Goal: Communication & Community: Answer question/provide support

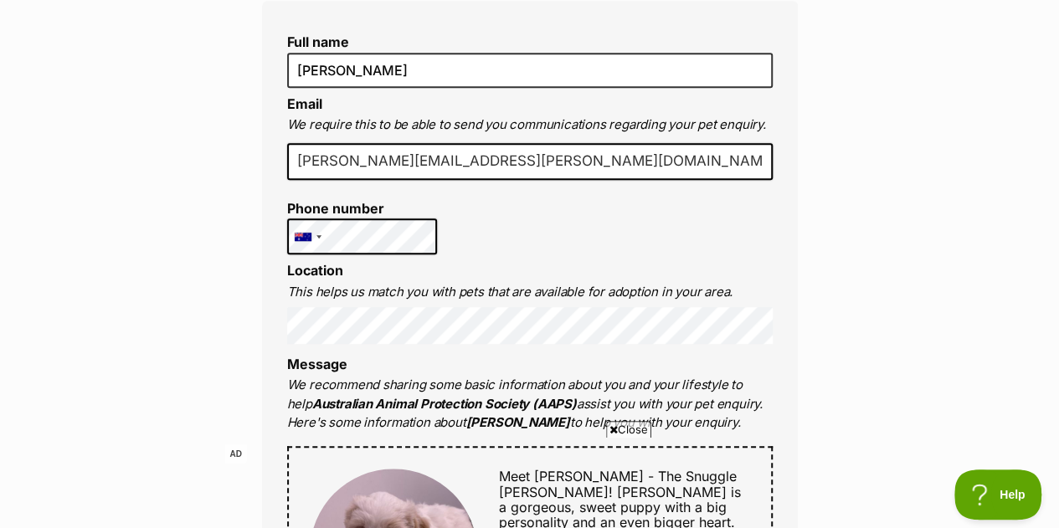
scroll to position [603, 0]
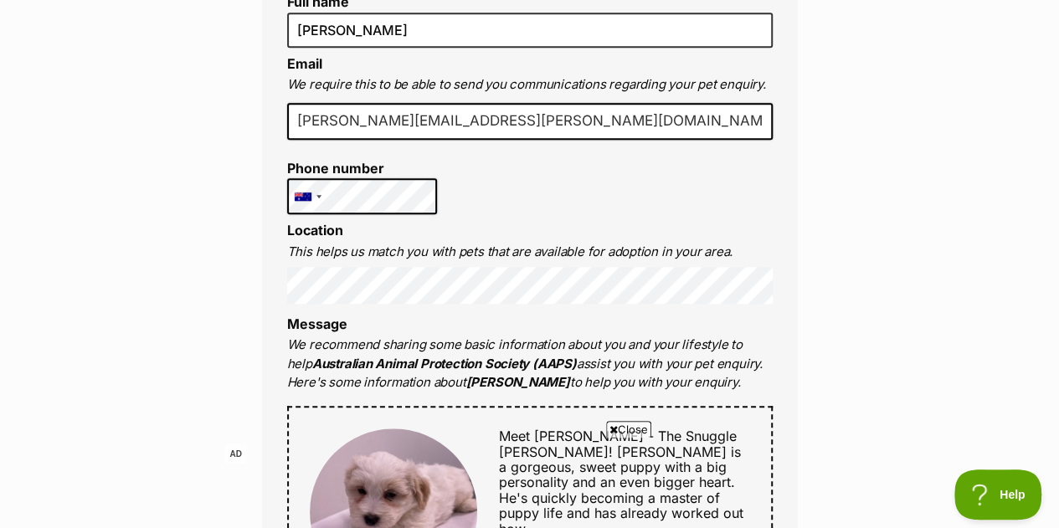
click at [940, 193] on div "Enquire about Winston 1300 501 420 Send an enquiry via the form below or phone …" at bounding box center [529, 516] width 1059 height 1867
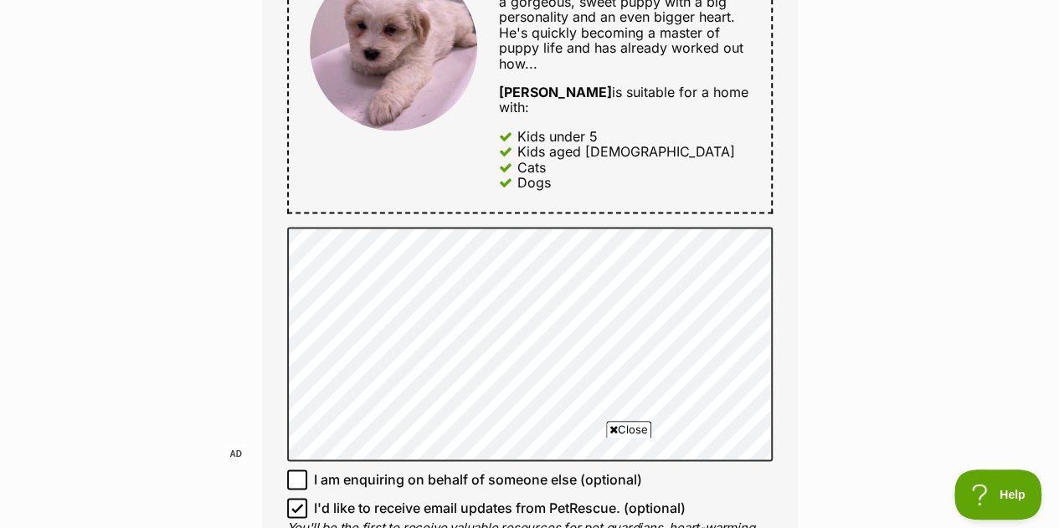
scroll to position [1072, 0]
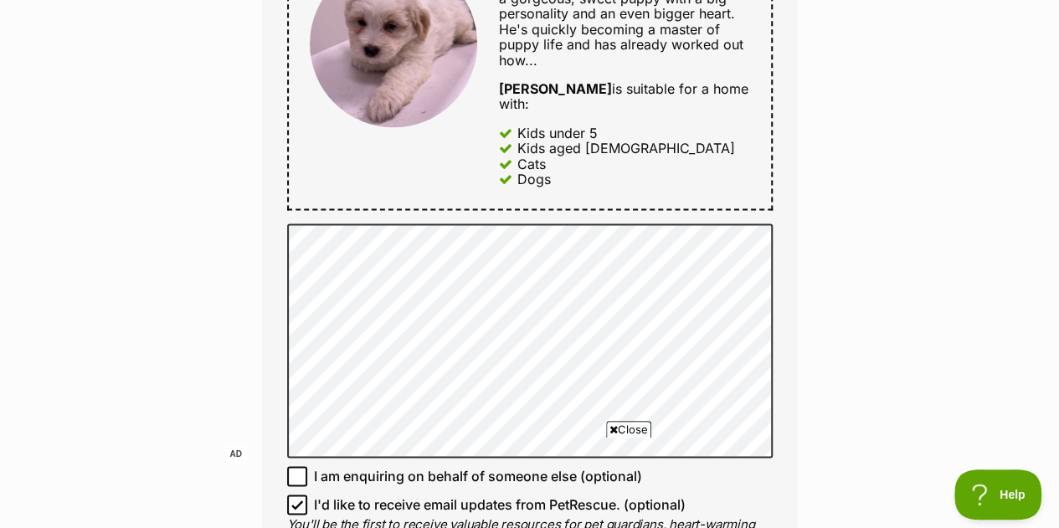
click at [874, 241] on div "Enquire about Winston 1300 501 420 Send an enquiry via the form below or phone …" at bounding box center [529, 47] width 1059 height 1867
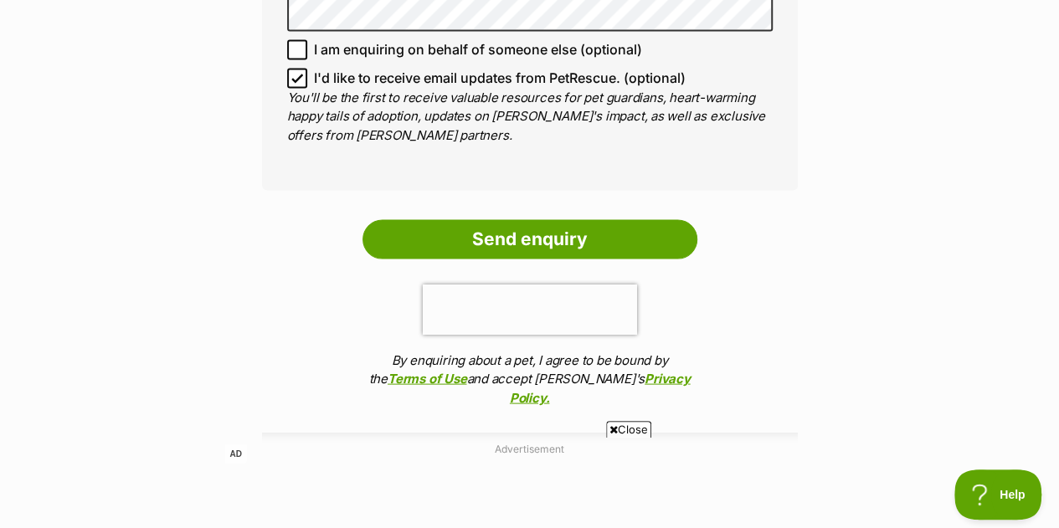
scroll to position [1541, 0]
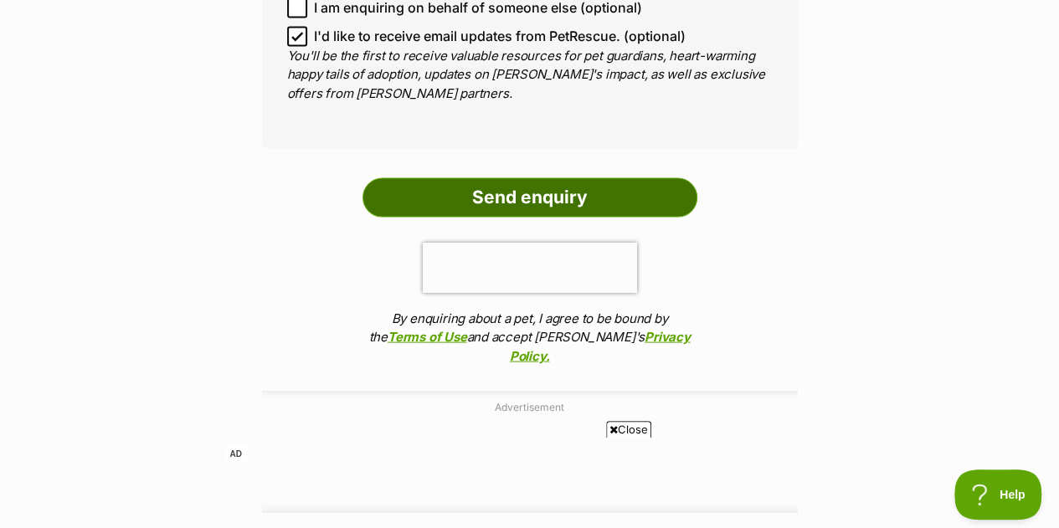
click at [574, 178] on input "Send enquiry" at bounding box center [530, 197] width 335 height 39
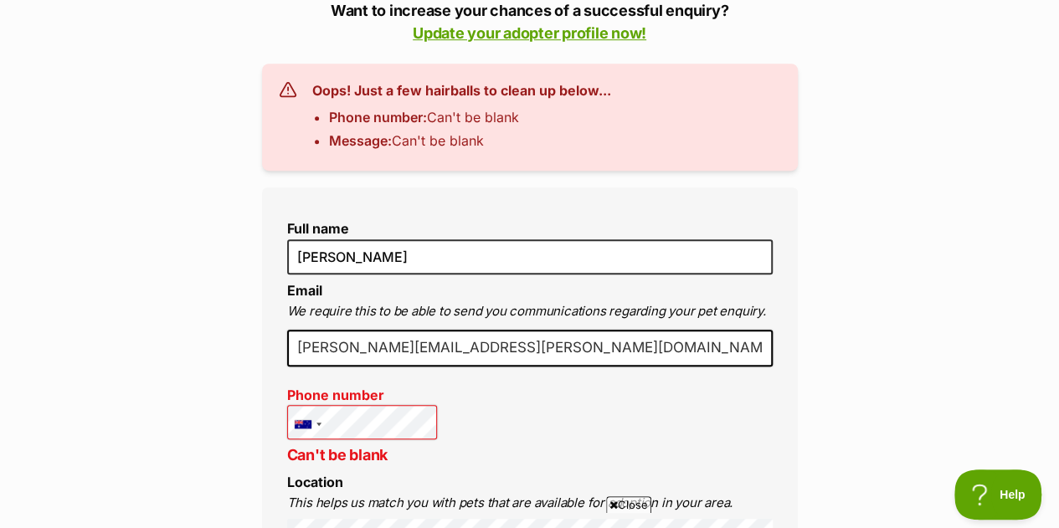
scroll to position [569, 0]
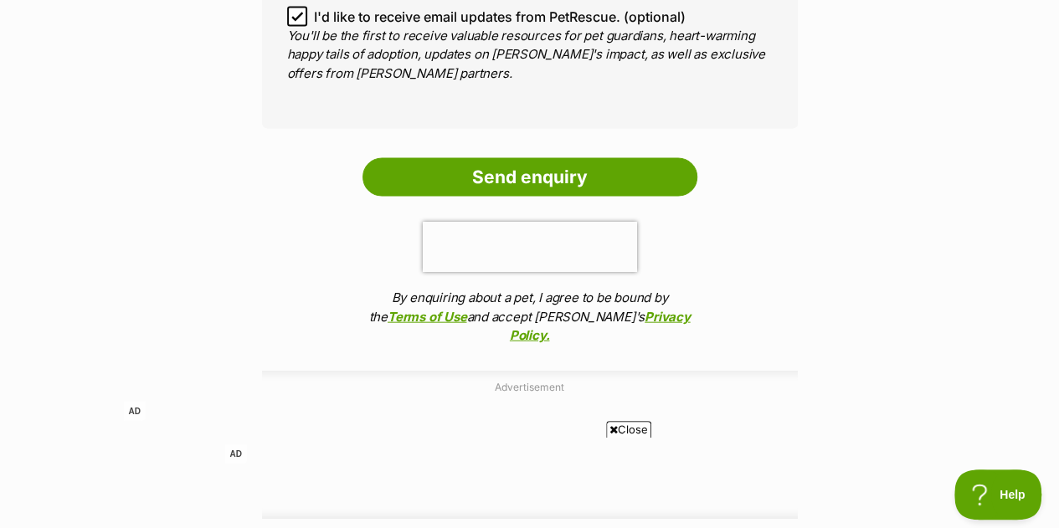
scroll to position [1708, 0]
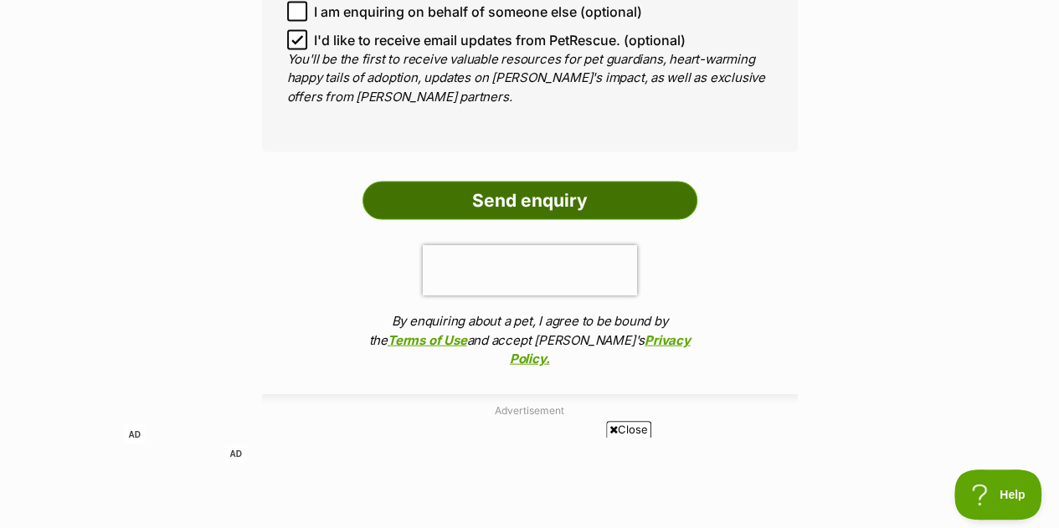
click at [524, 182] on input "Send enquiry" at bounding box center [530, 201] width 335 height 39
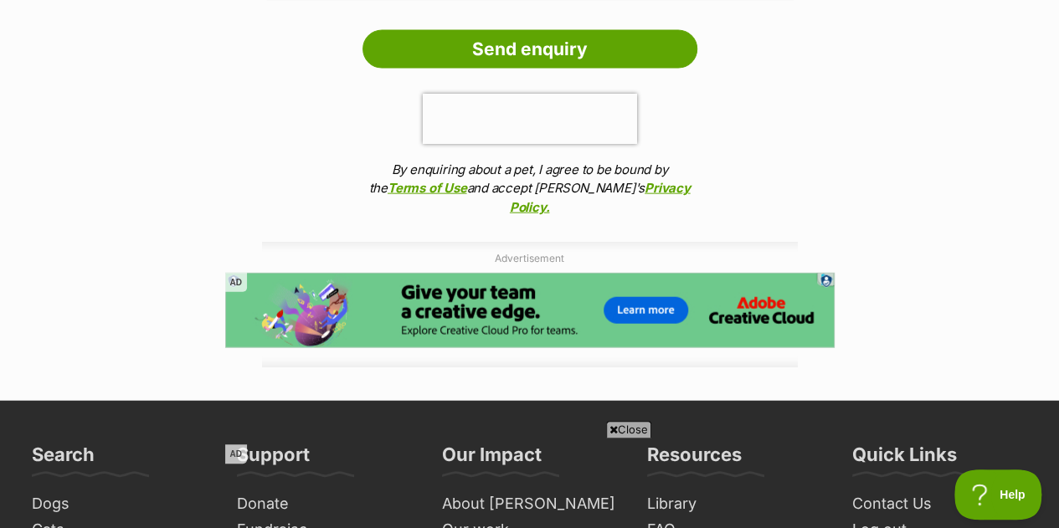
scroll to position [1646, 0]
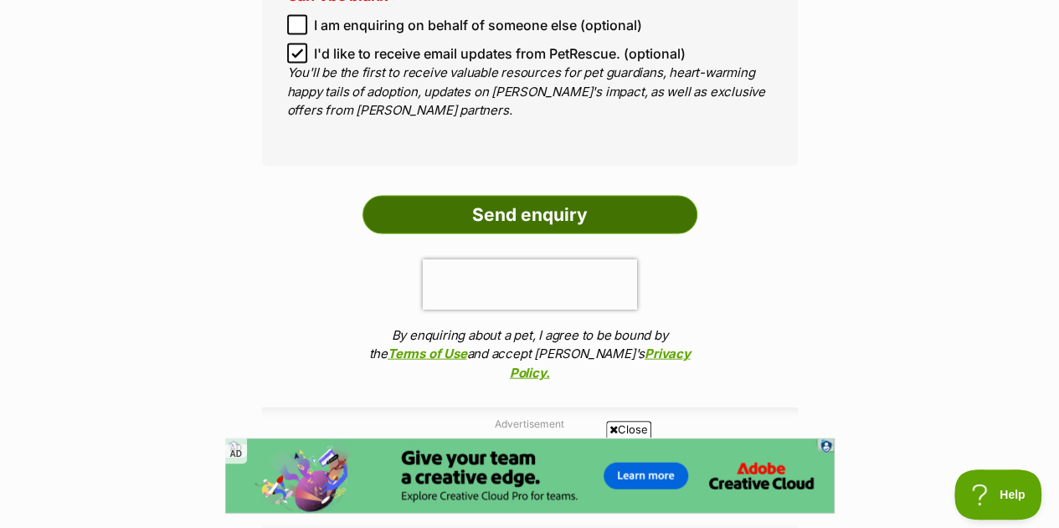
click at [579, 196] on input "Send enquiry" at bounding box center [530, 215] width 335 height 39
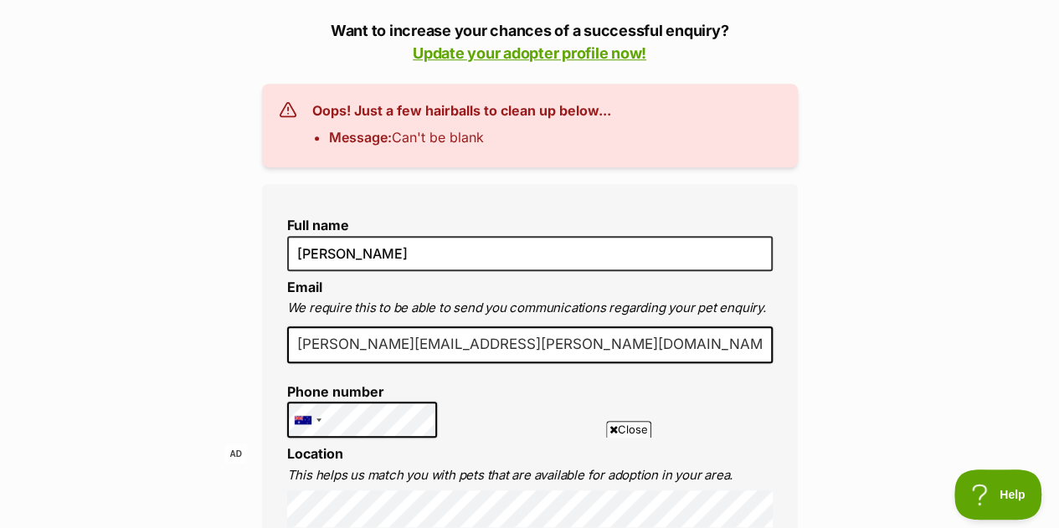
scroll to position [395, 0]
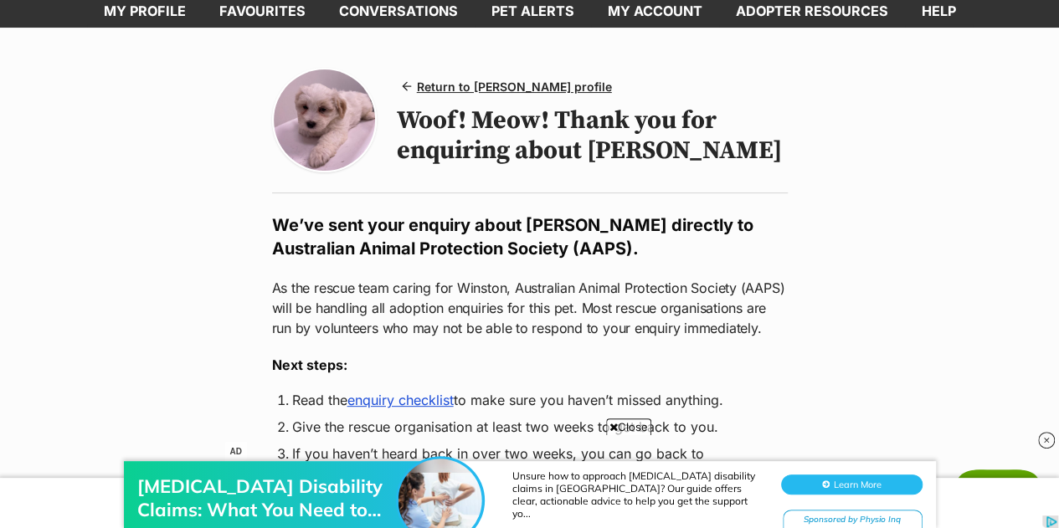
scroll to position [145, 0]
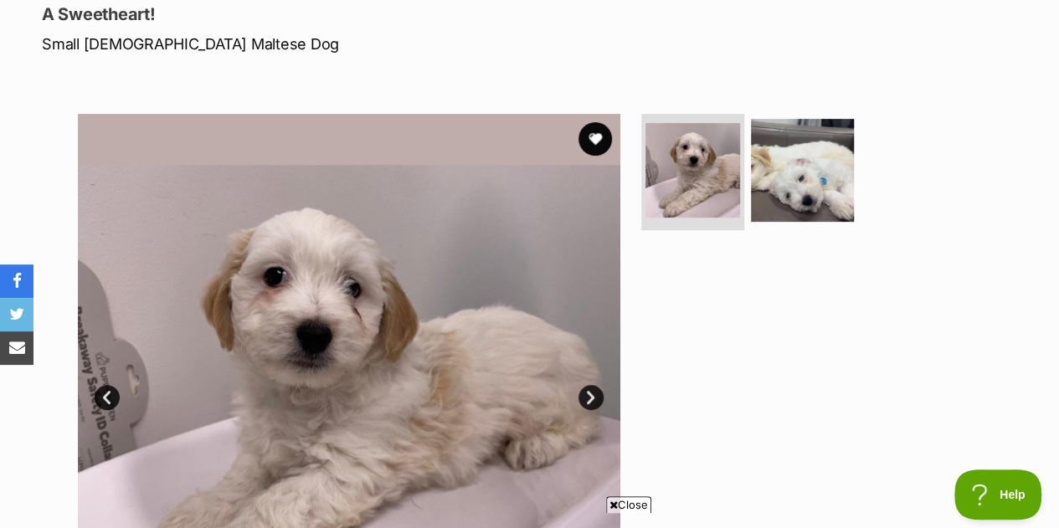
click at [598, 385] on link "Next" at bounding box center [591, 397] width 25 height 25
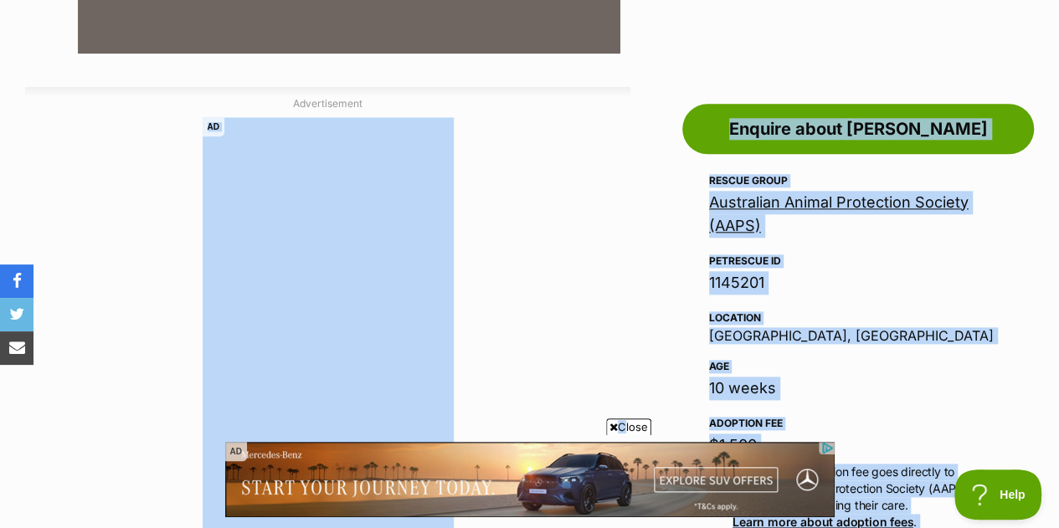
drag, startPoint x: 621, startPoint y: 409, endPoint x: 623, endPoint y: 421, distance: 12.0
click at [623, 421] on span "Close" at bounding box center [628, 427] width 45 height 17
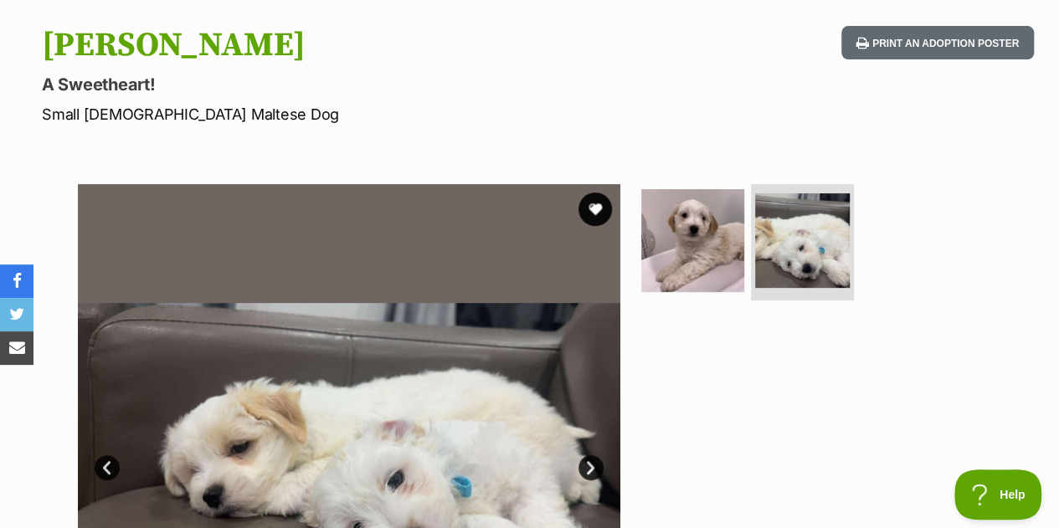
scroll to position [201, 0]
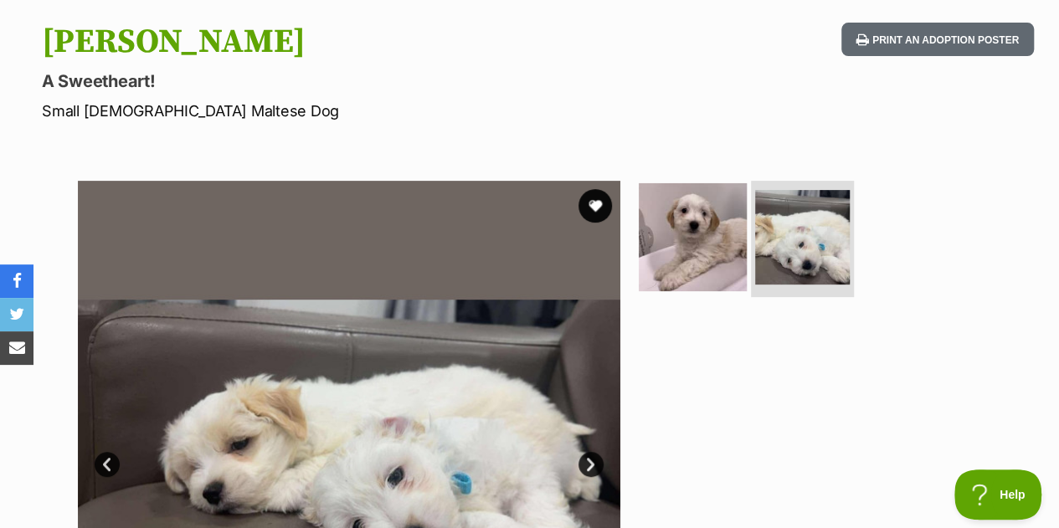
click at [692, 186] on img at bounding box center [693, 237] width 108 height 108
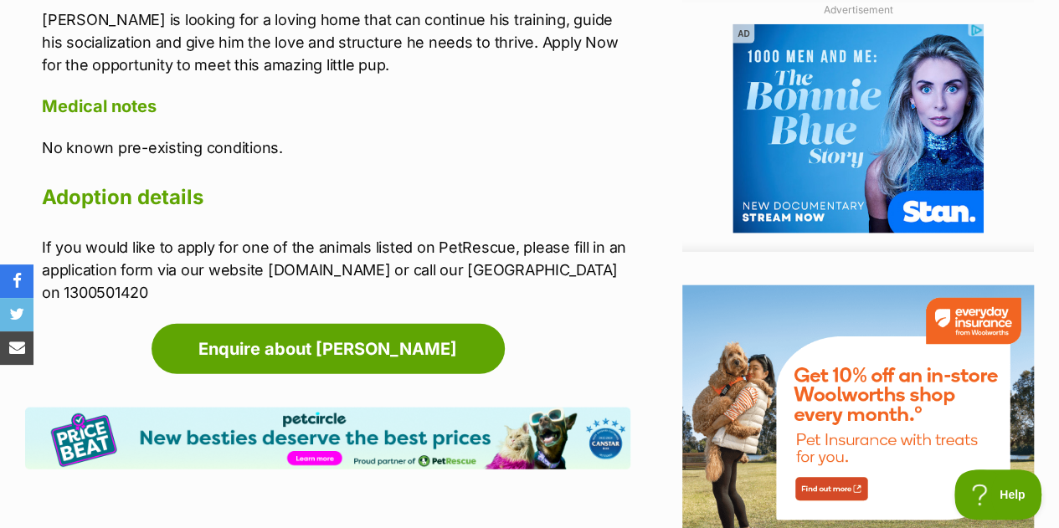
scroll to position [1876, 0]
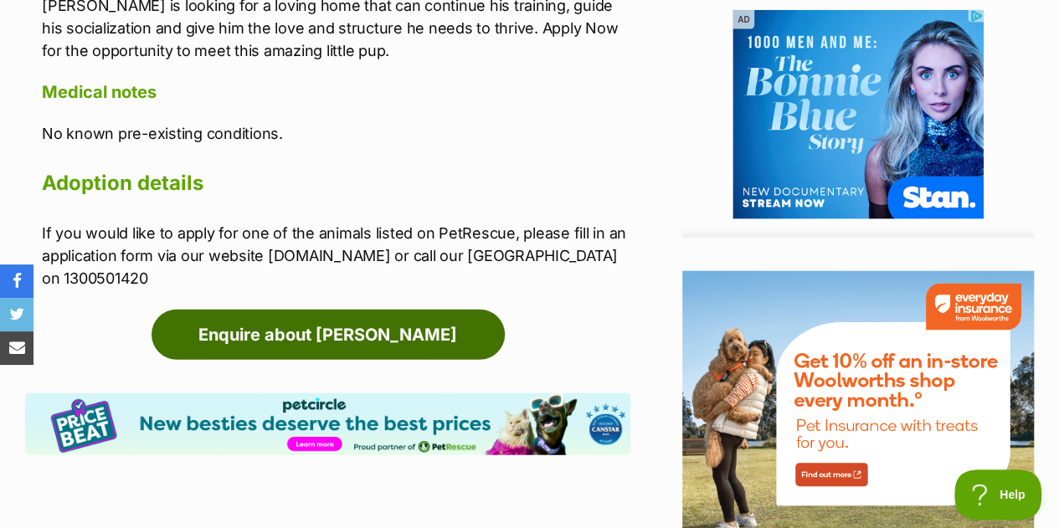
click at [351, 310] on link "Enquire about Ollie" at bounding box center [328, 335] width 353 height 50
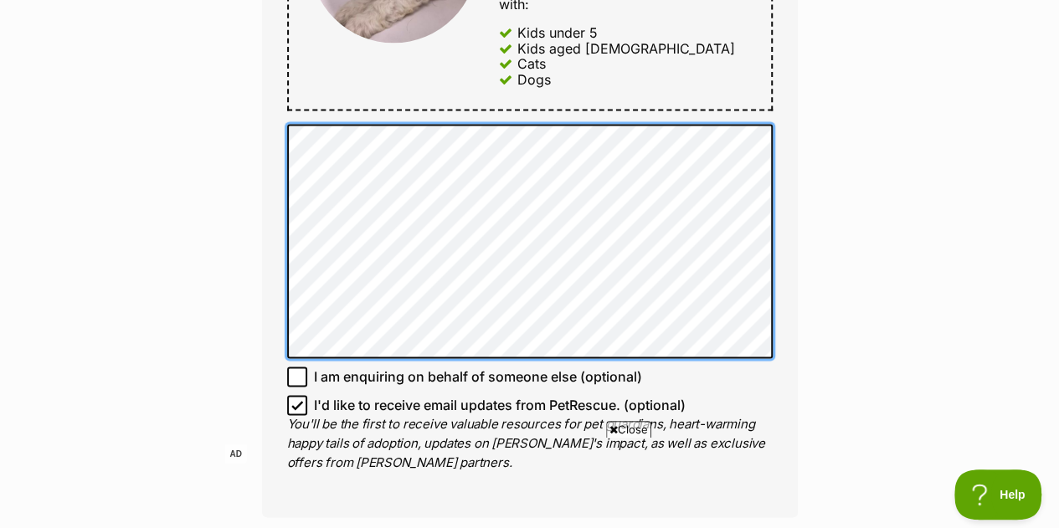
scroll to position [1166, 0]
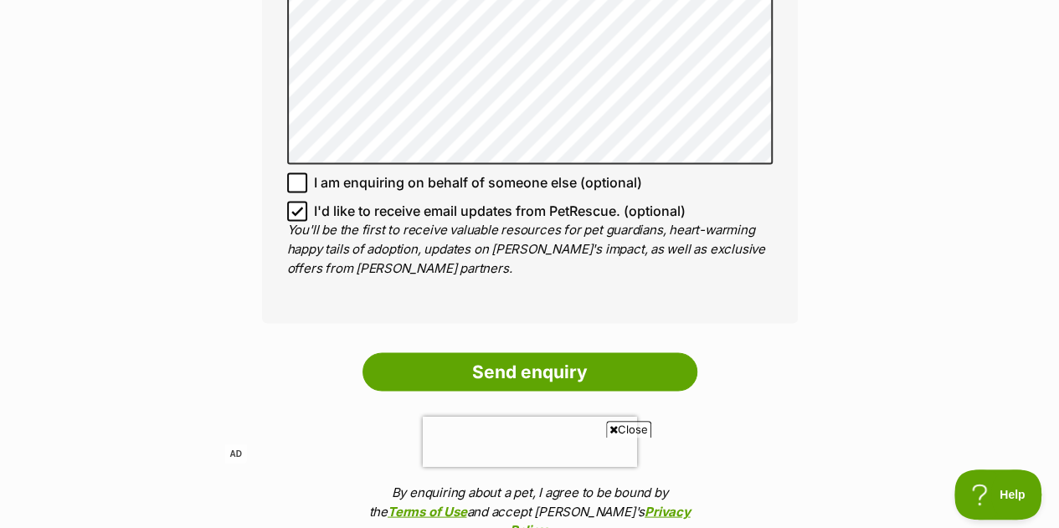
scroll to position [1534, 0]
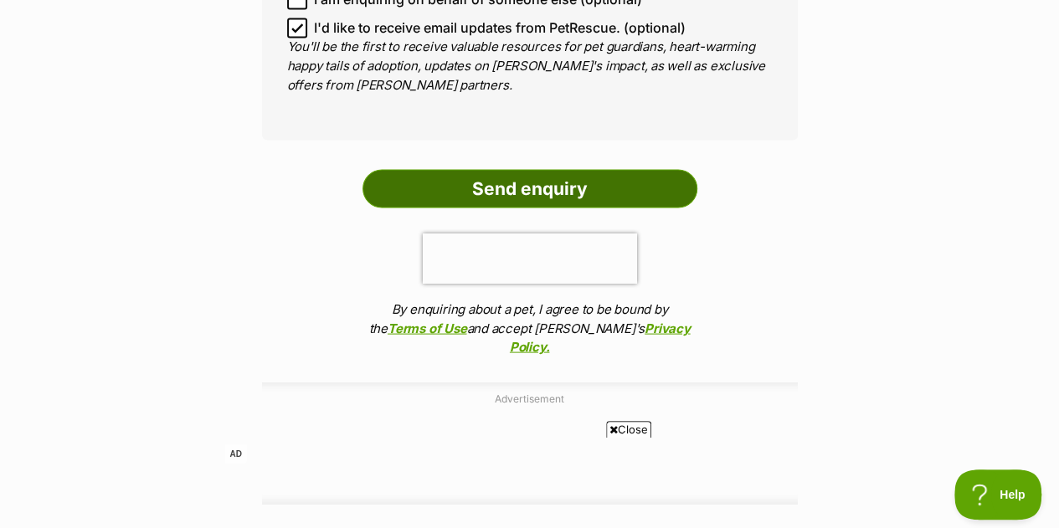
click at [567, 169] on input "Send enquiry" at bounding box center [530, 188] width 335 height 39
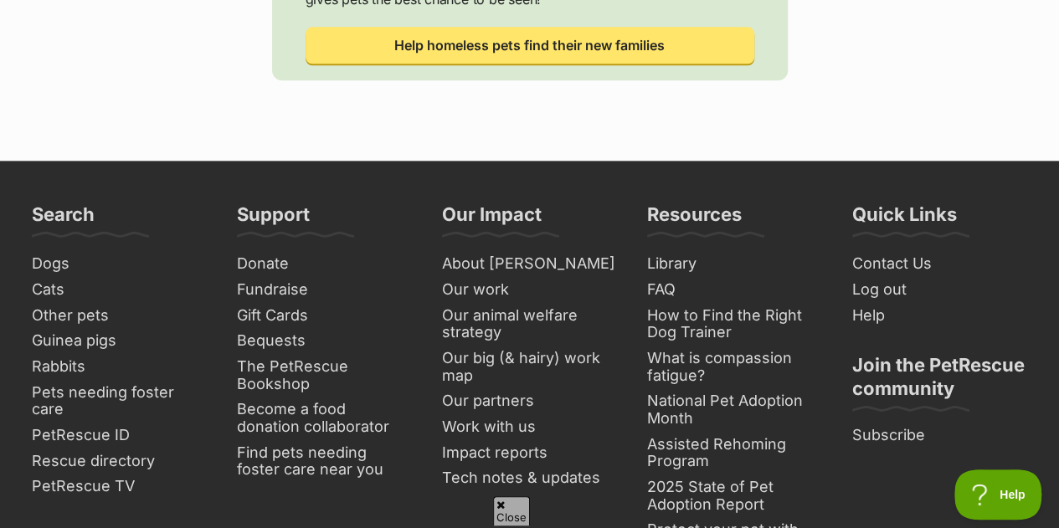
scroll to position [1038, 0]
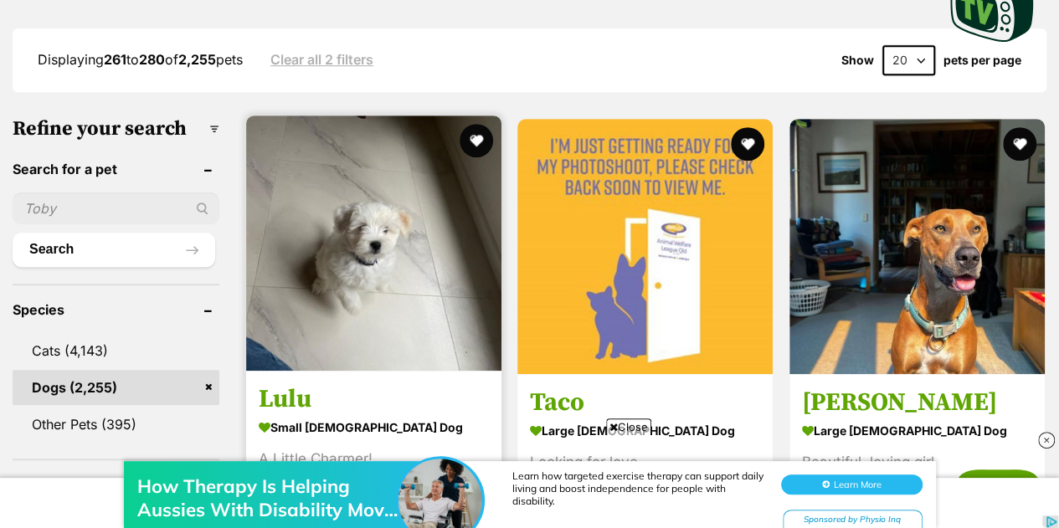
drag, startPoint x: 329, startPoint y: 353, endPoint x: 433, endPoint y: 172, distance: 208.6
click at [433, 172] on img at bounding box center [373, 243] width 255 height 255
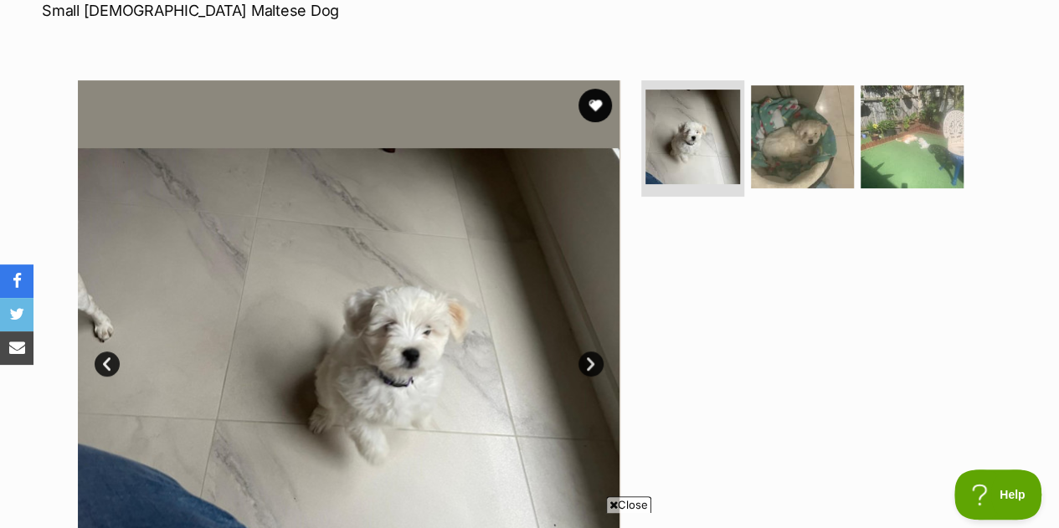
click at [596, 352] on link "Next" at bounding box center [591, 364] width 25 height 25
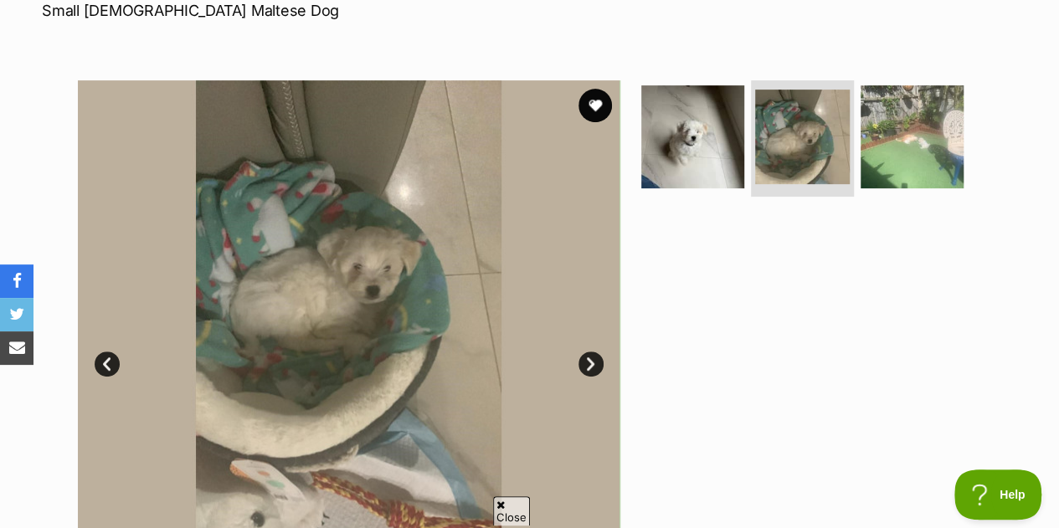
click at [596, 352] on link "Next" at bounding box center [591, 364] width 25 height 25
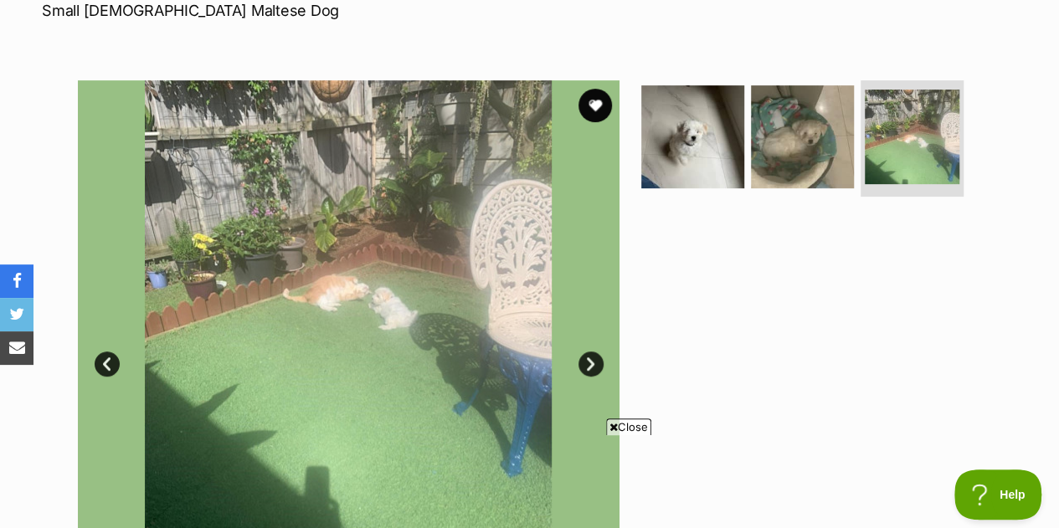
click at [596, 352] on link "Next" at bounding box center [591, 364] width 25 height 25
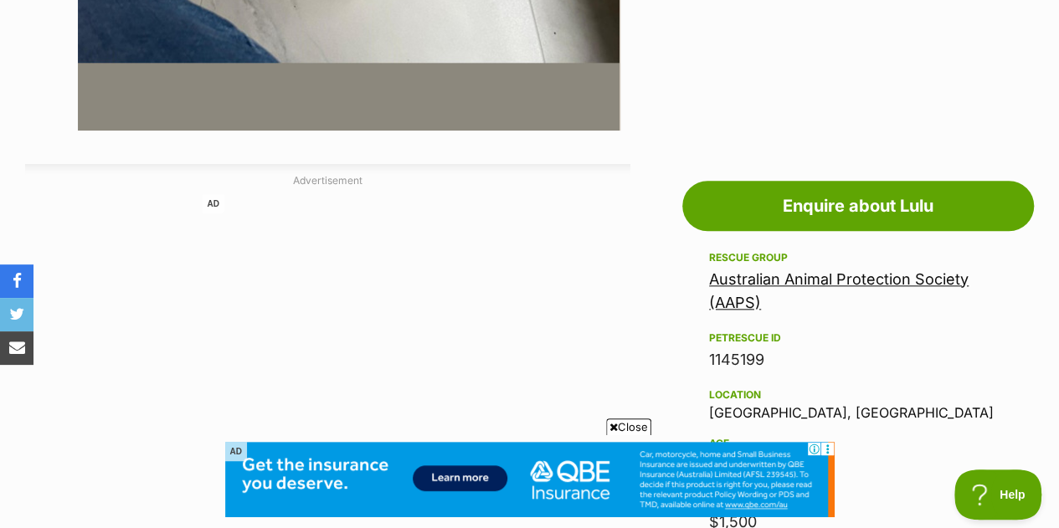
scroll to position [804, 0]
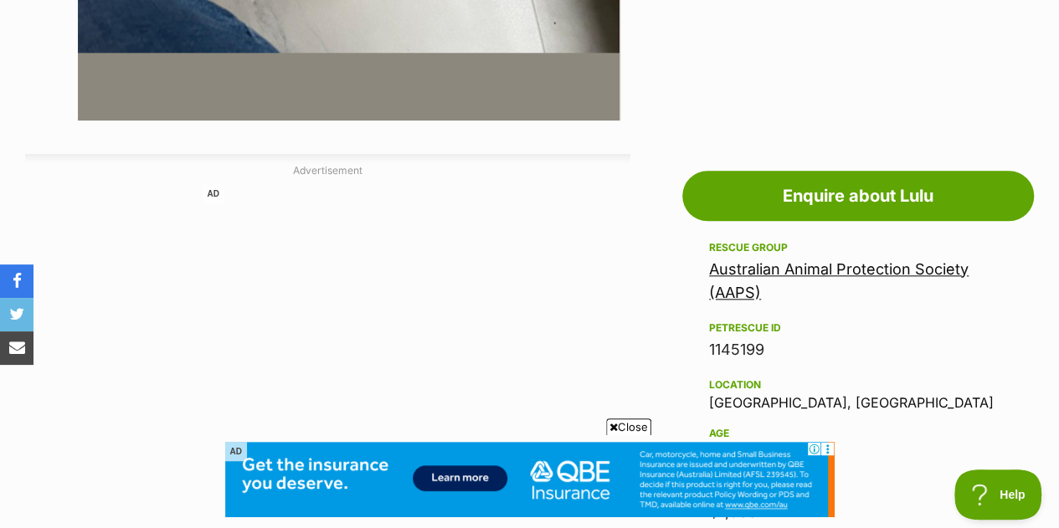
click at [641, 430] on span "Close" at bounding box center [628, 427] width 45 height 17
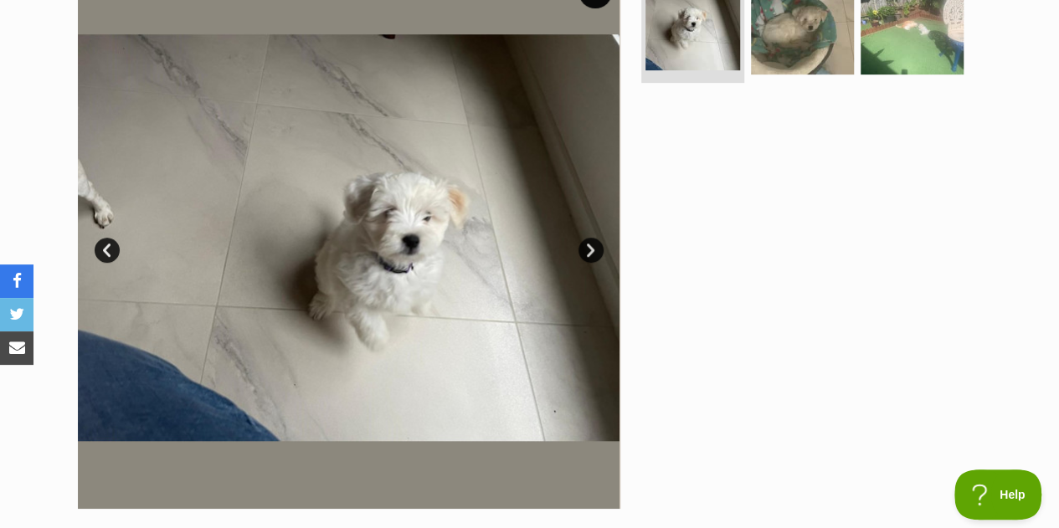
scroll to position [402, 0]
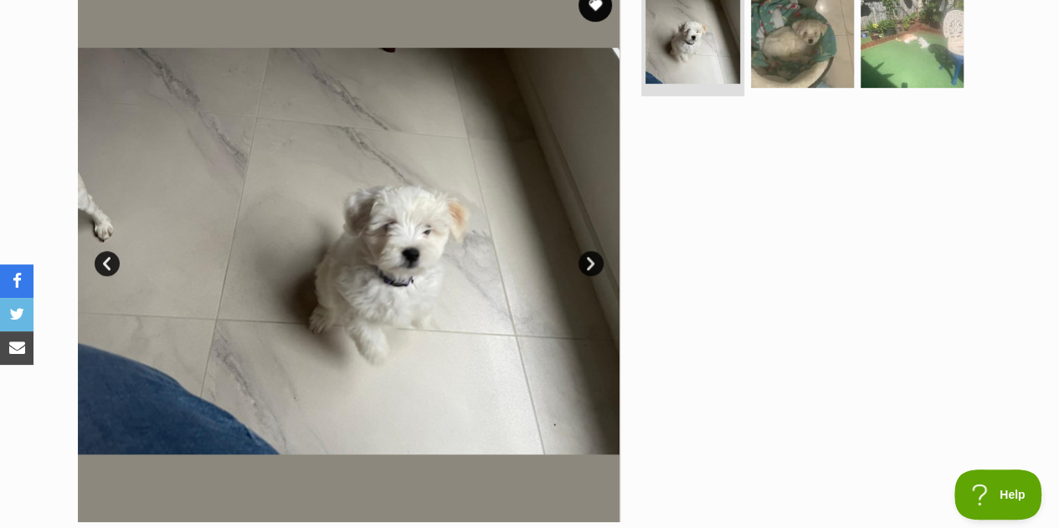
click at [583, 251] on link "Next" at bounding box center [591, 263] width 25 height 25
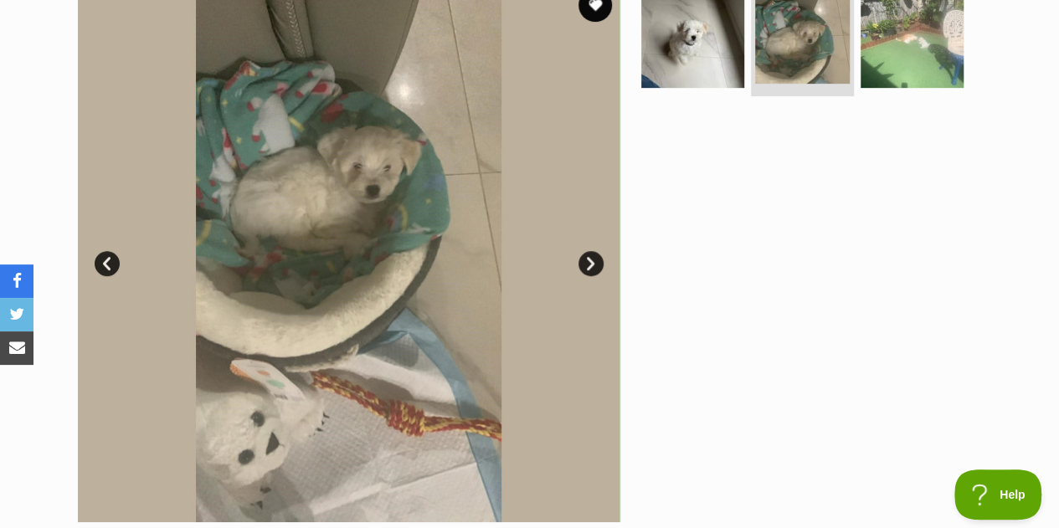
click at [583, 251] on link "Next" at bounding box center [591, 263] width 25 height 25
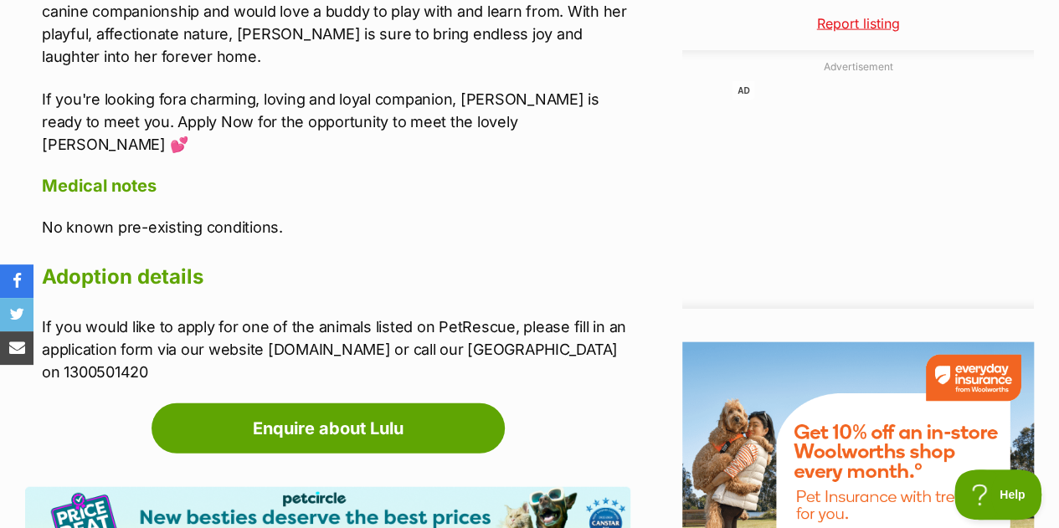
scroll to position [1809, 0]
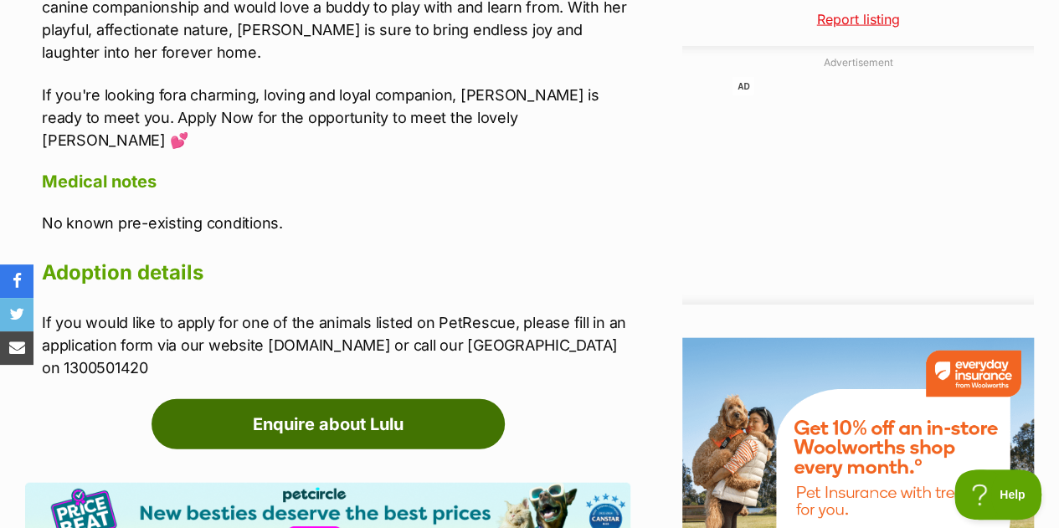
click at [288, 399] on link "Enquire about Lulu" at bounding box center [328, 424] width 353 height 50
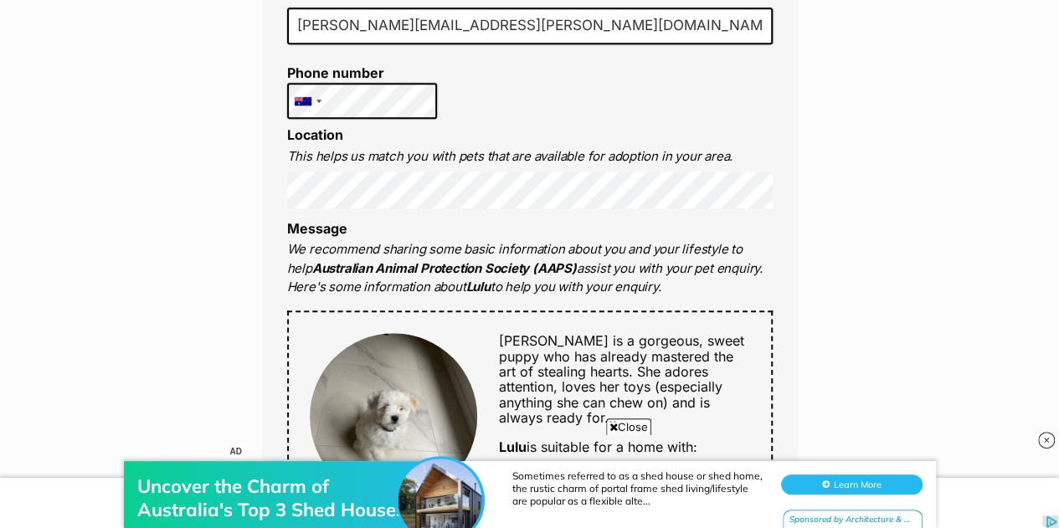
scroll to position [871, 0]
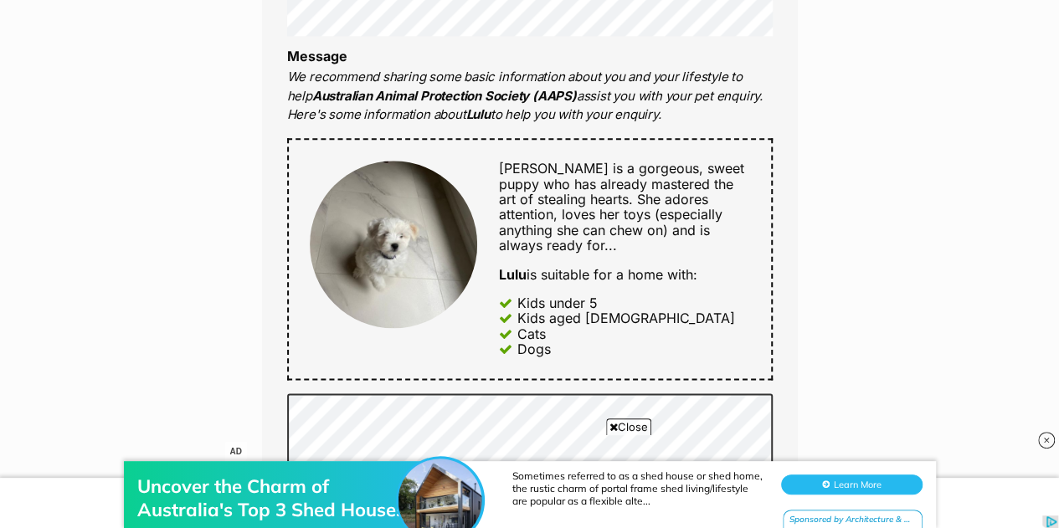
click at [626, 420] on span "Close" at bounding box center [628, 427] width 45 height 17
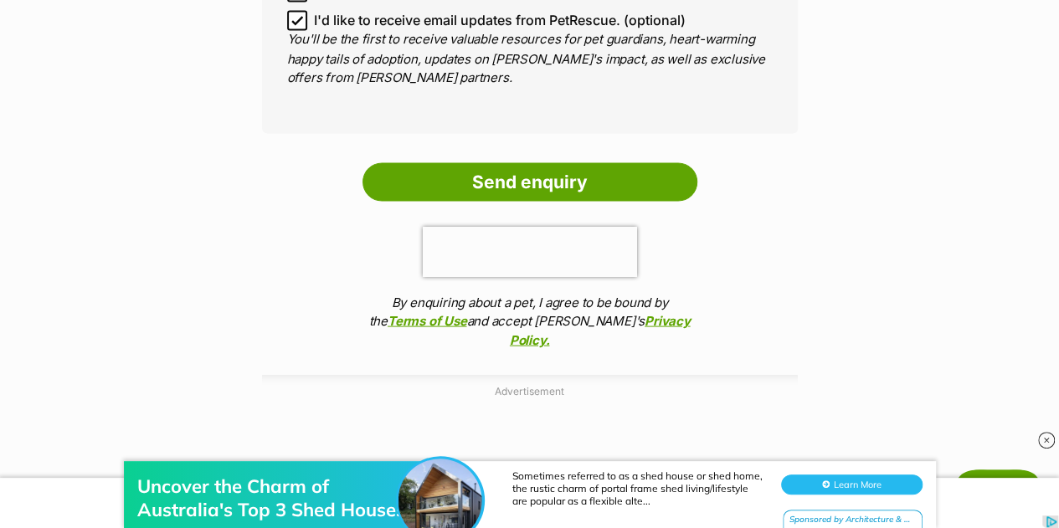
scroll to position [1552, 0]
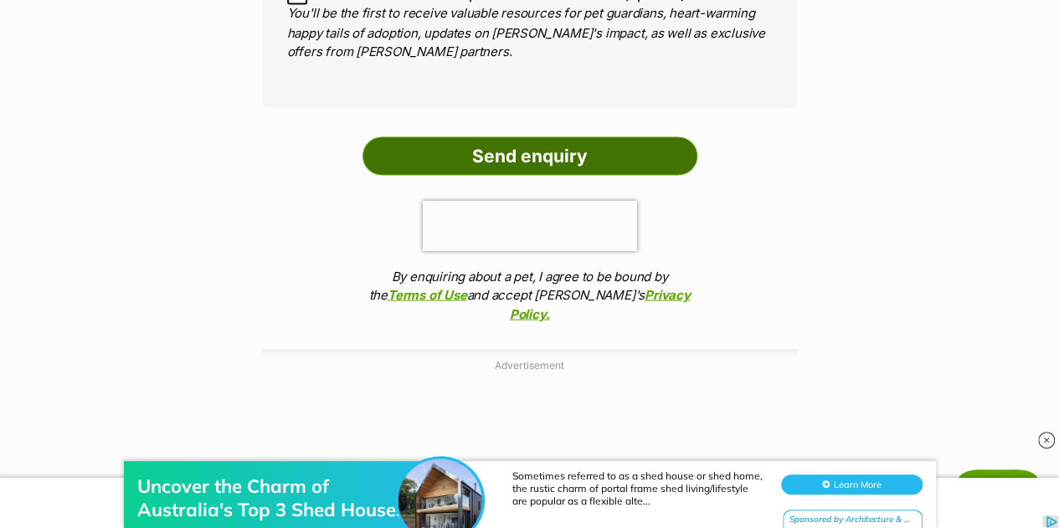
click at [551, 136] on input "Send enquiry" at bounding box center [530, 155] width 335 height 39
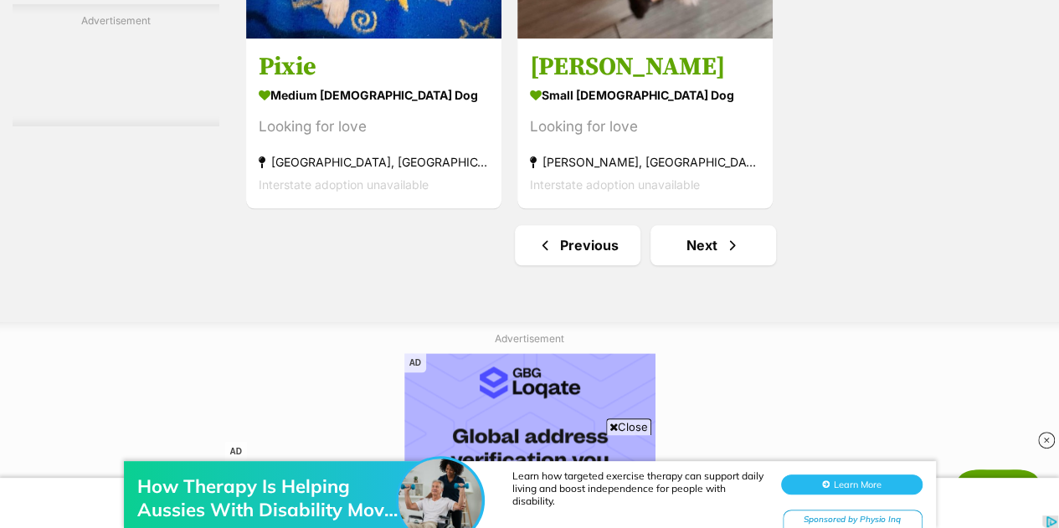
scroll to position [3919, 0]
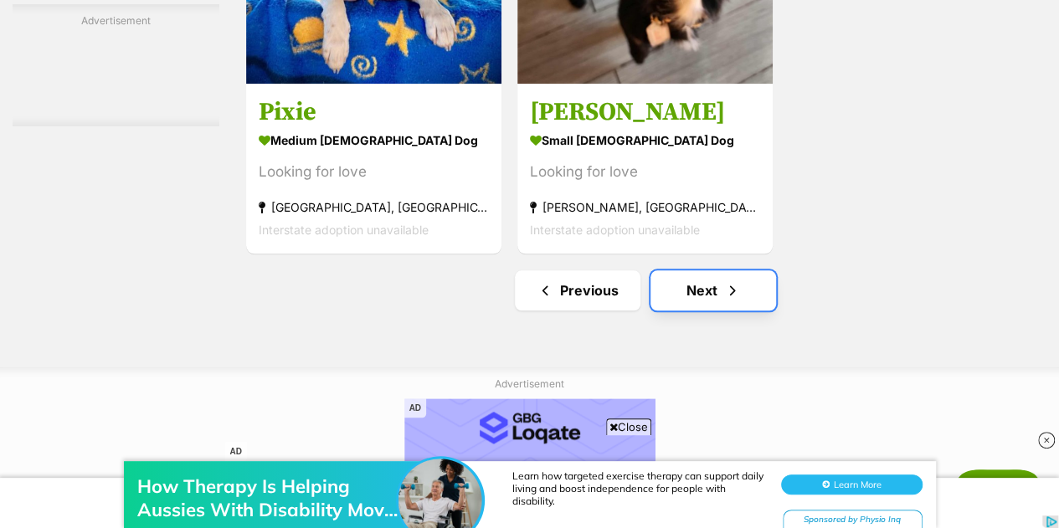
click at [703, 270] on link "Next" at bounding box center [714, 290] width 126 height 40
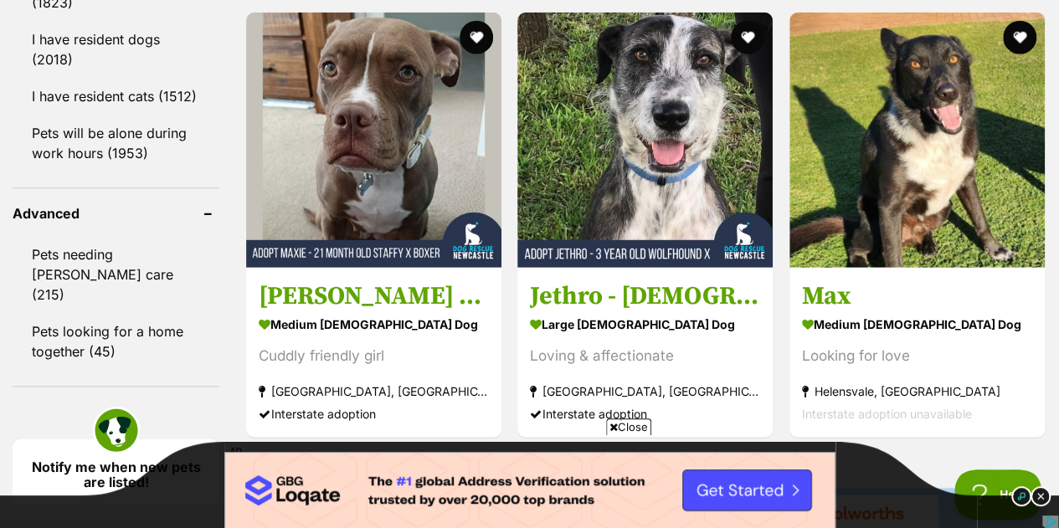
scroll to position [2546, 0]
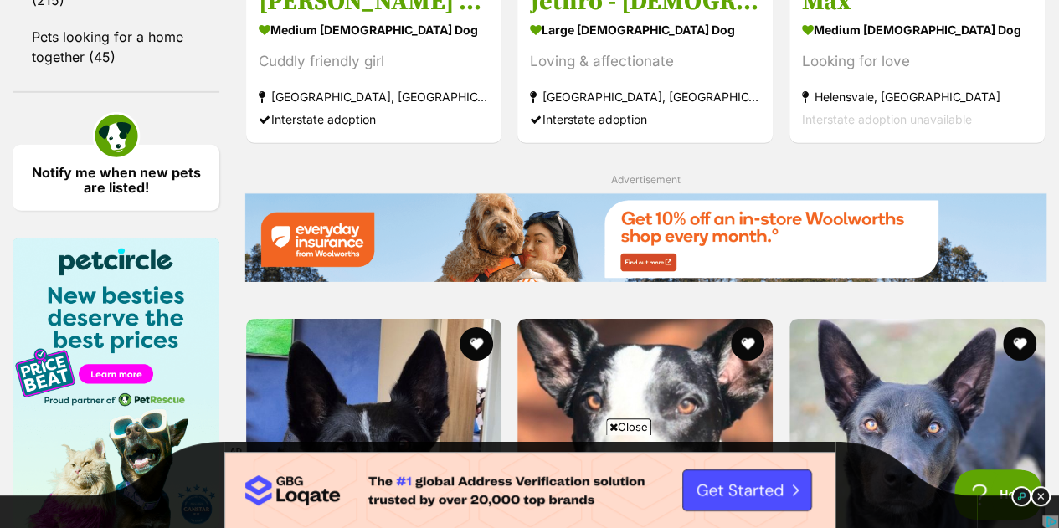
click at [630, 420] on span "Close" at bounding box center [628, 427] width 45 height 17
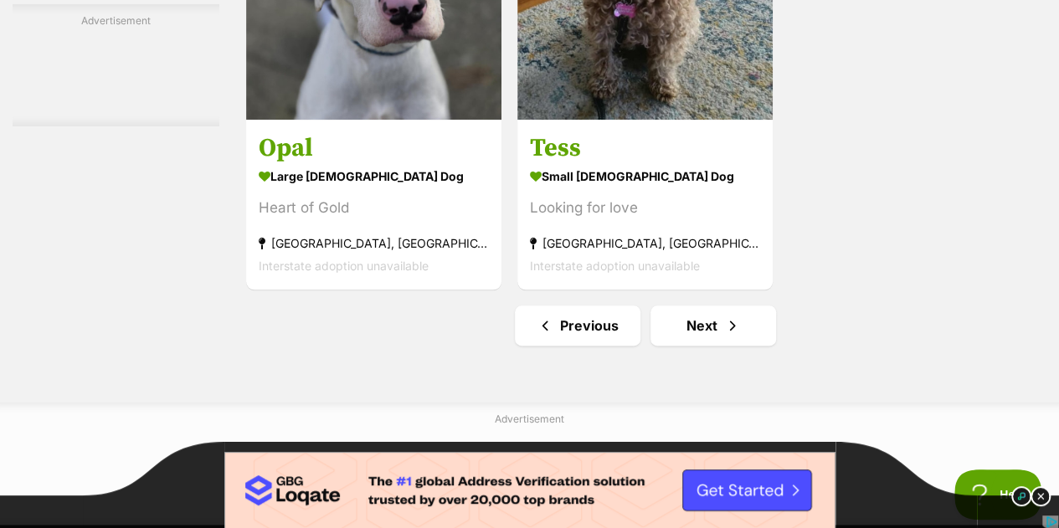
scroll to position [4019, 0]
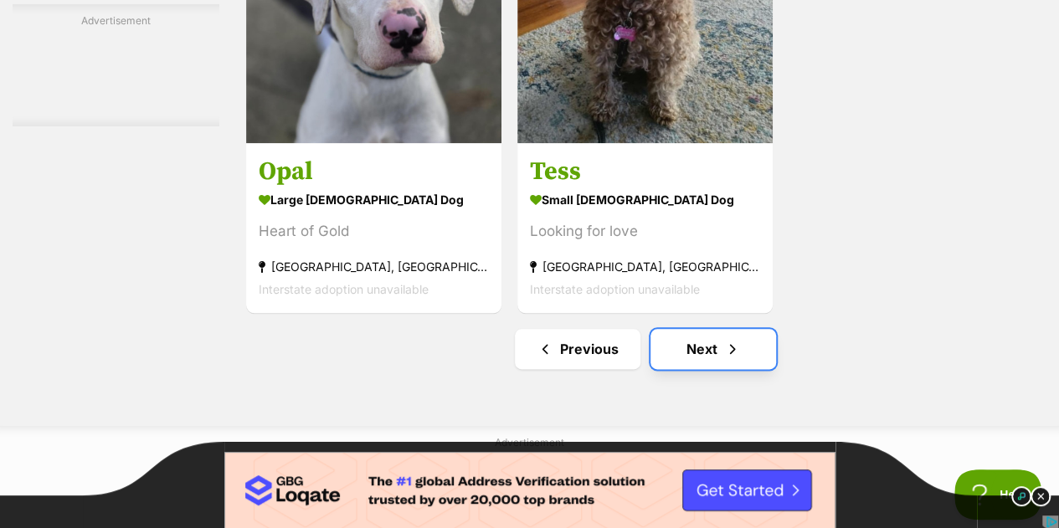
click at [704, 329] on link "Next" at bounding box center [714, 349] width 126 height 40
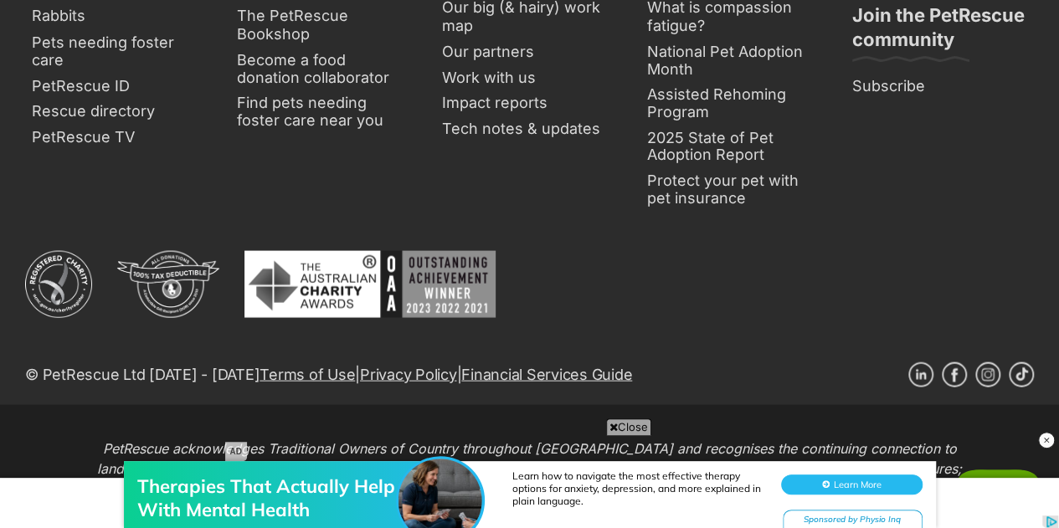
scroll to position [4756, 0]
